Goal: Task Accomplishment & Management: Manage account settings

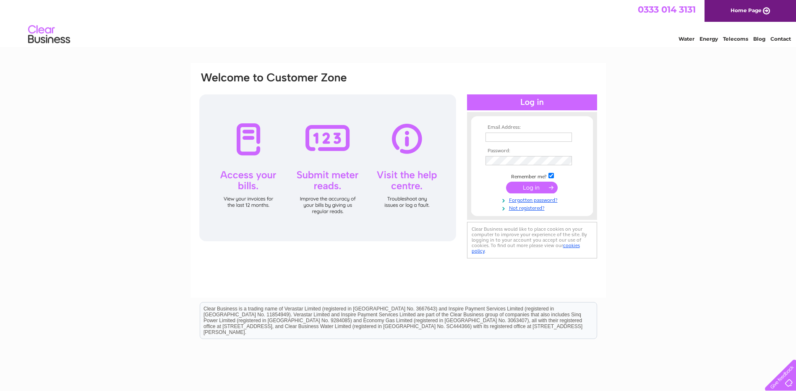
type input "durhamox@hotmail.co.uk"
click at [531, 186] on input "submit" at bounding box center [532, 188] width 52 height 12
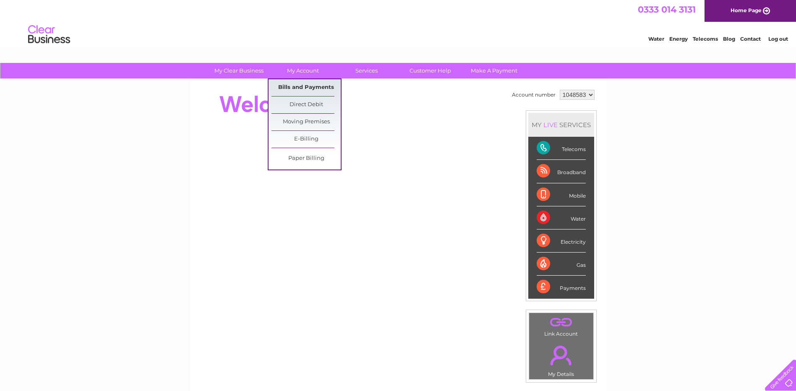
click at [308, 83] on link "Bills and Payments" at bounding box center [305, 87] width 69 height 17
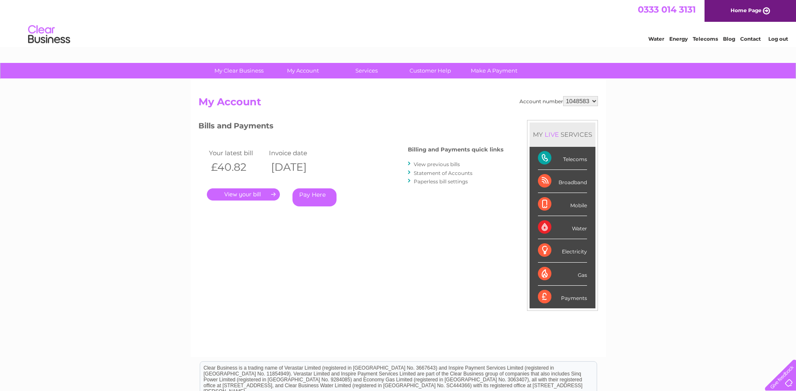
click at [252, 195] on link "." at bounding box center [243, 194] width 73 height 12
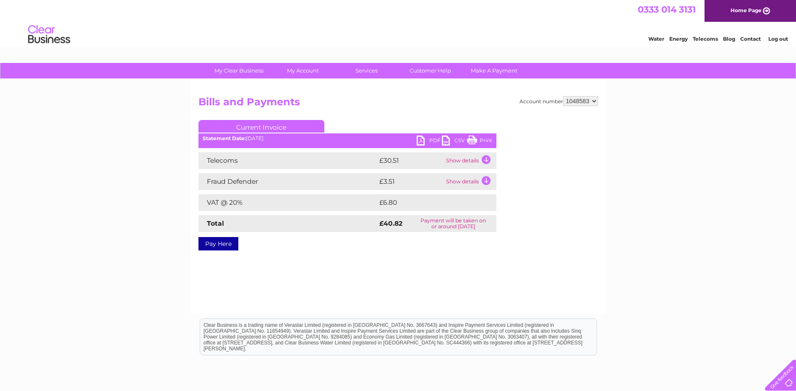
click at [427, 141] on link "PDF" at bounding box center [428, 141] width 25 height 12
